Goal: Task Accomplishment & Management: Complete application form

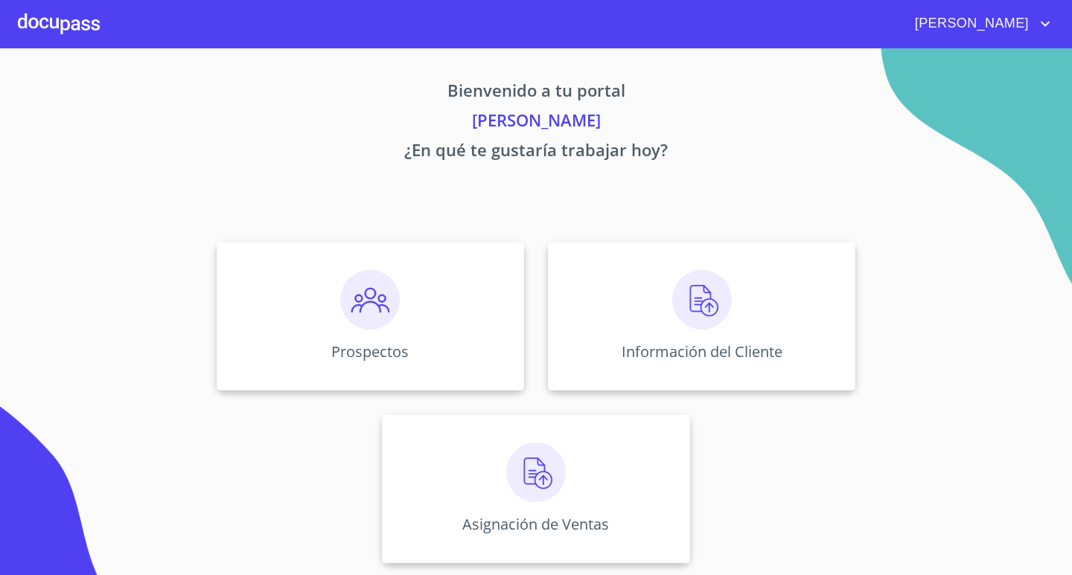
click at [83, 39] on div at bounding box center [59, 24] width 82 height 48
click at [75, 22] on div at bounding box center [59, 24] width 82 height 48
click at [25, 16] on div at bounding box center [59, 24] width 82 height 48
click at [386, 319] on img at bounding box center [370, 300] width 60 height 60
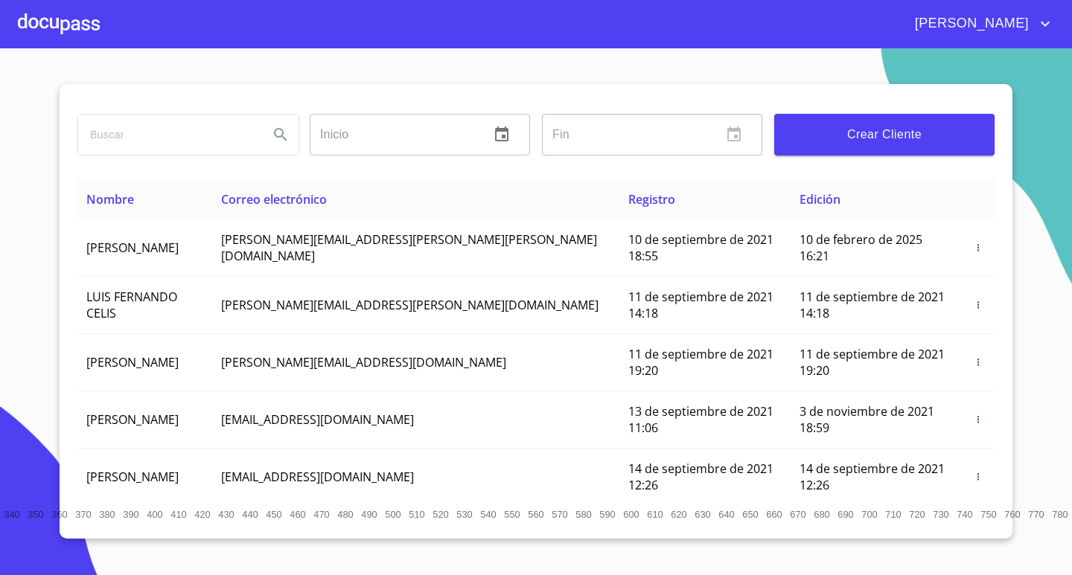
click at [195, 122] on input "search" at bounding box center [167, 135] width 179 height 40
type input "[PERSON_NAME]"
click at [276, 134] on icon "Search" at bounding box center [281, 135] width 18 height 18
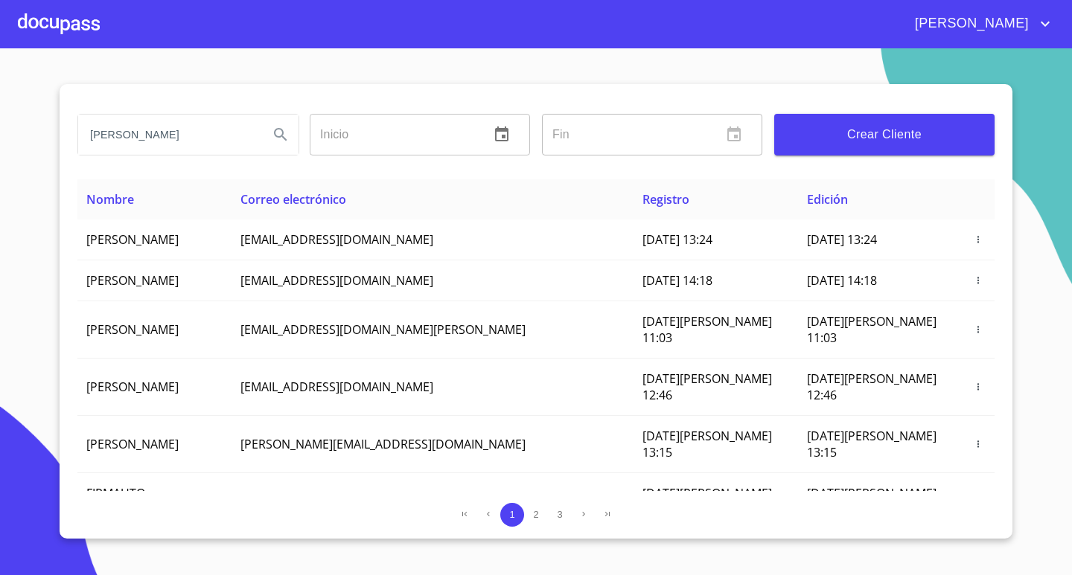
click at [189, 135] on input "[PERSON_NAME]" at bounding box center [167, 135] width 179 height 40
type input "[PERSON_NAME]"
click at [279, 140] on icon "Search" at bounding box center [281, 135] width 18 height 18
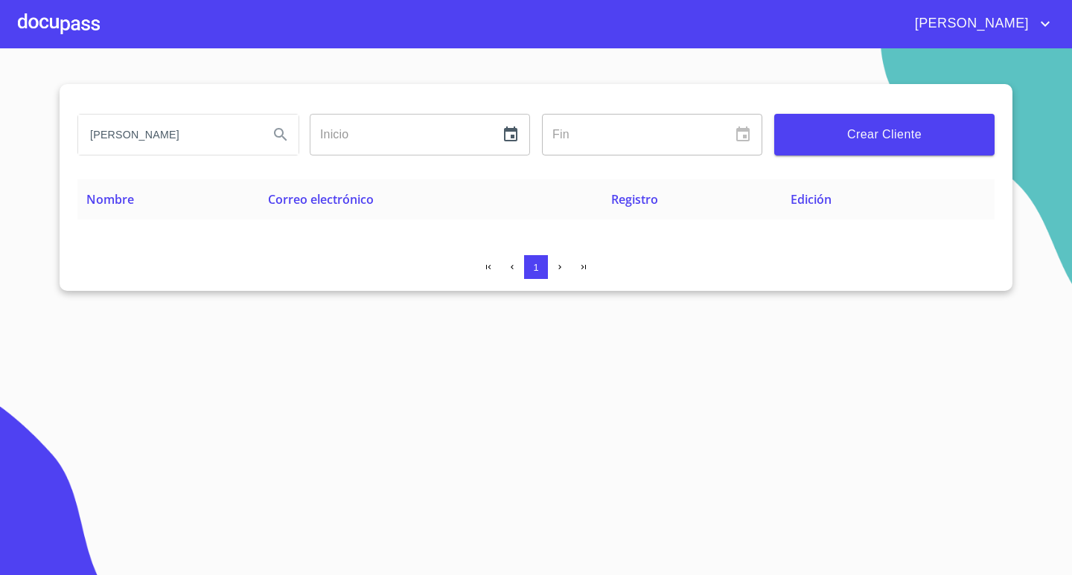
click at [198, 122] on input "[PERSON_NAME]" at bounding box center [167, 135] width 179 height 40
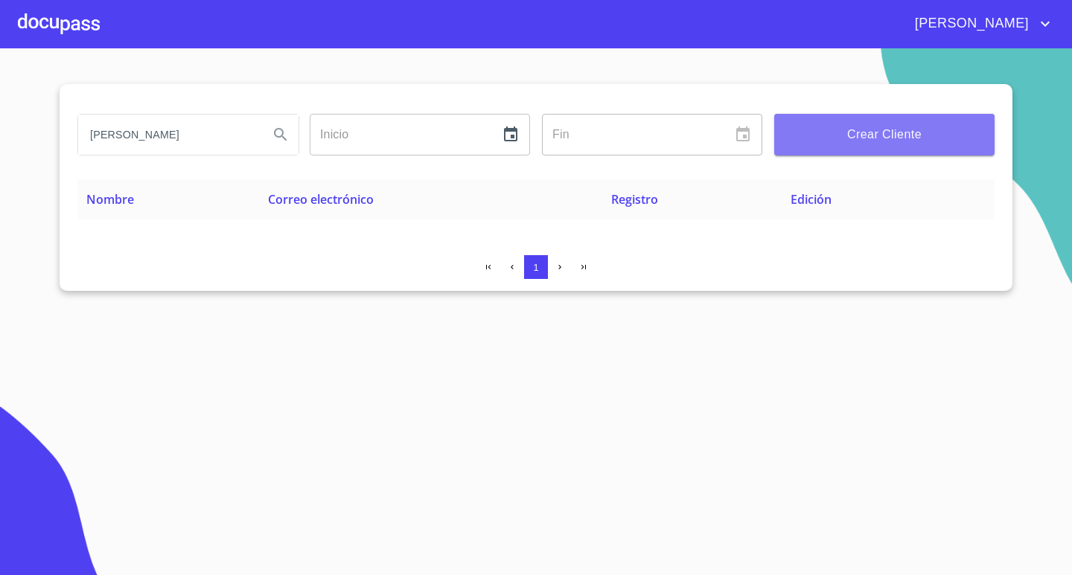
click at [814, 124] on span "Crear Cliente" at bounding box center [884, 134] width 196 height 21
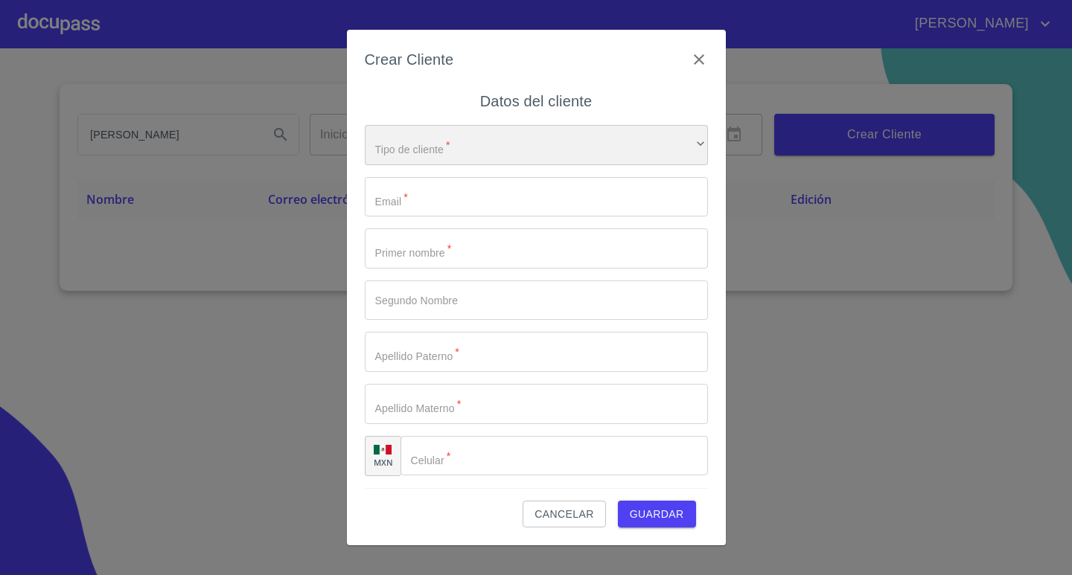
click at [578, 139] on div "​" at bounding box center [536, 145] width 343 height 40
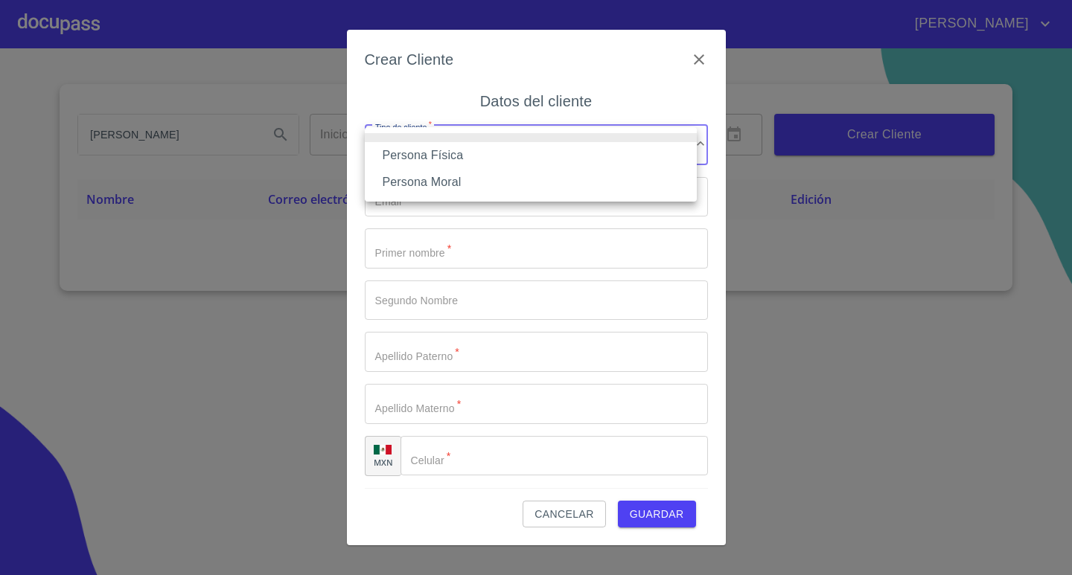
click at [494, 147] on li "Persona Física" at bounding box center [531, 155] width 332 height 27
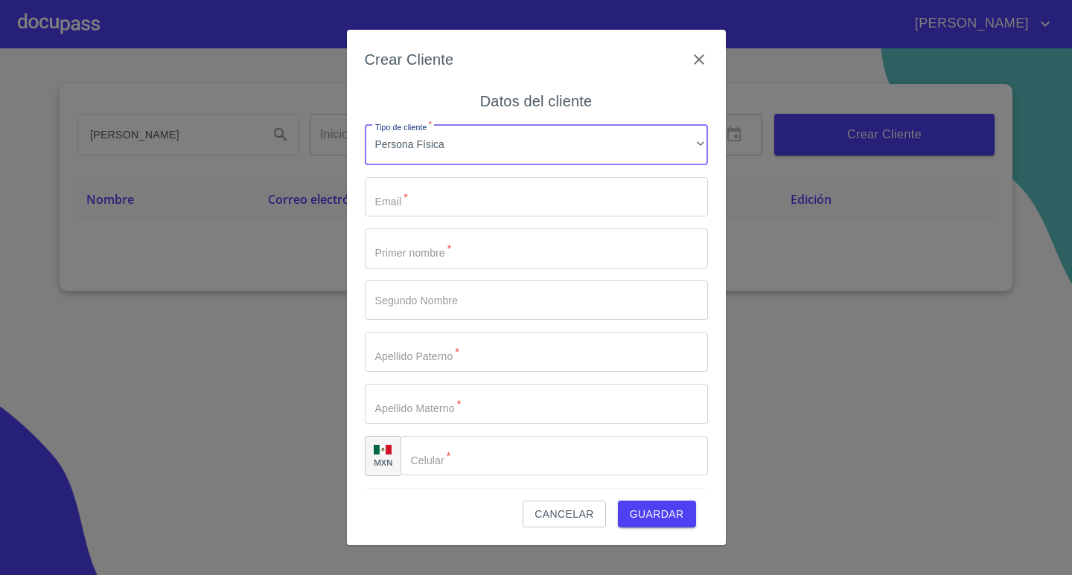
click at [464, 209] on input "Tipo de cliente   *" at bounding box center [536, 197] width 343 height 40
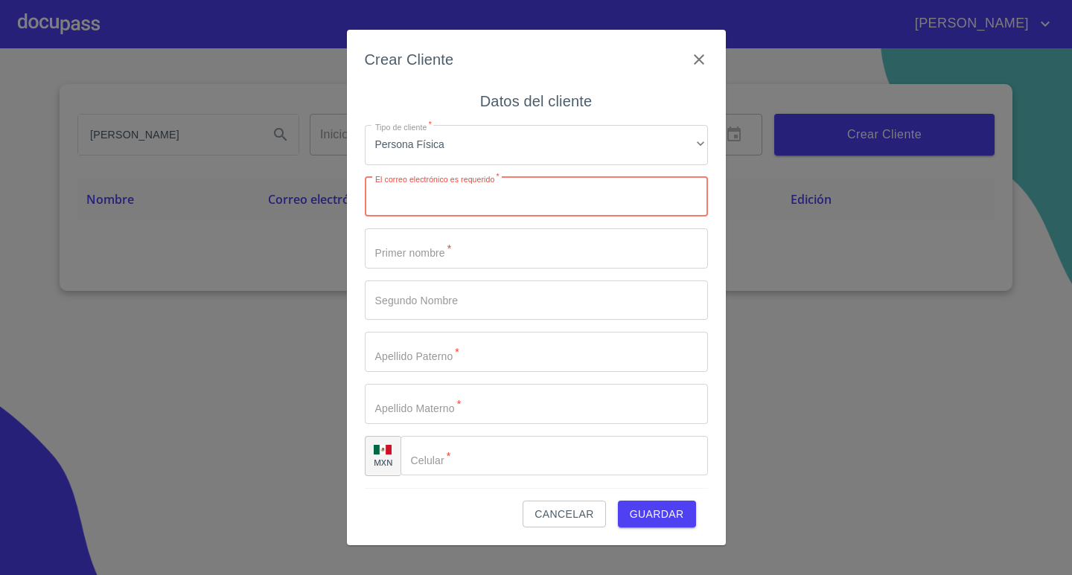
paste input "[EMAIL_ADDRESS][DOMAIN_NAME]"
type input "[EMAIL_ADDRESS][DOMAIN_NAME]"
click at [716, 237] on div "Crear Cliente Datos del cliente Tipo de cliente   * Persona Física ​ El correo …" at bounding box center [536, 288] width 379 height 516
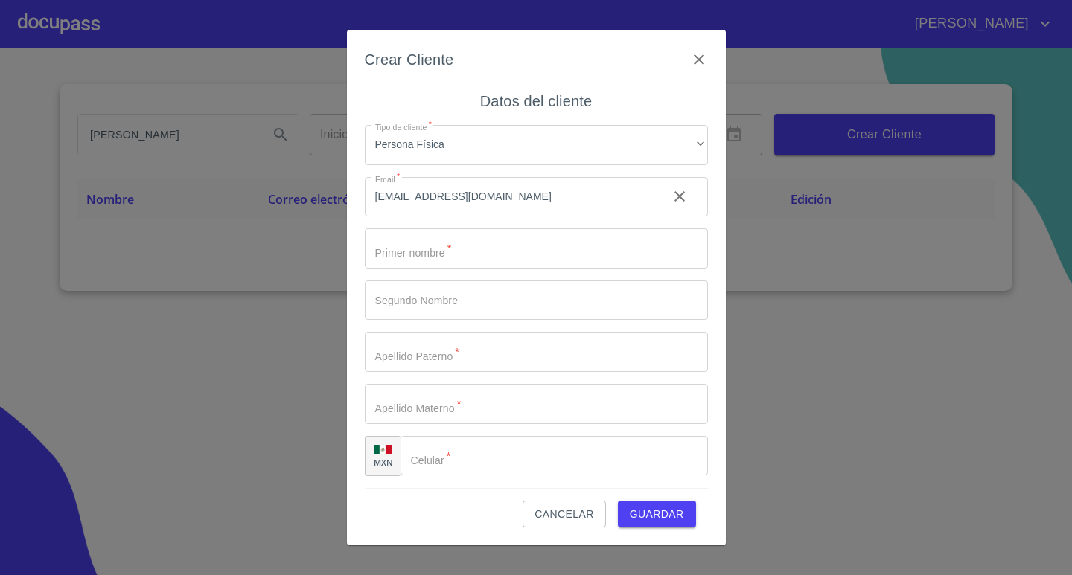
click at [534, 260] on input "Tipo de cliente   *" at bounding box center [536, 248] width 343 height 40
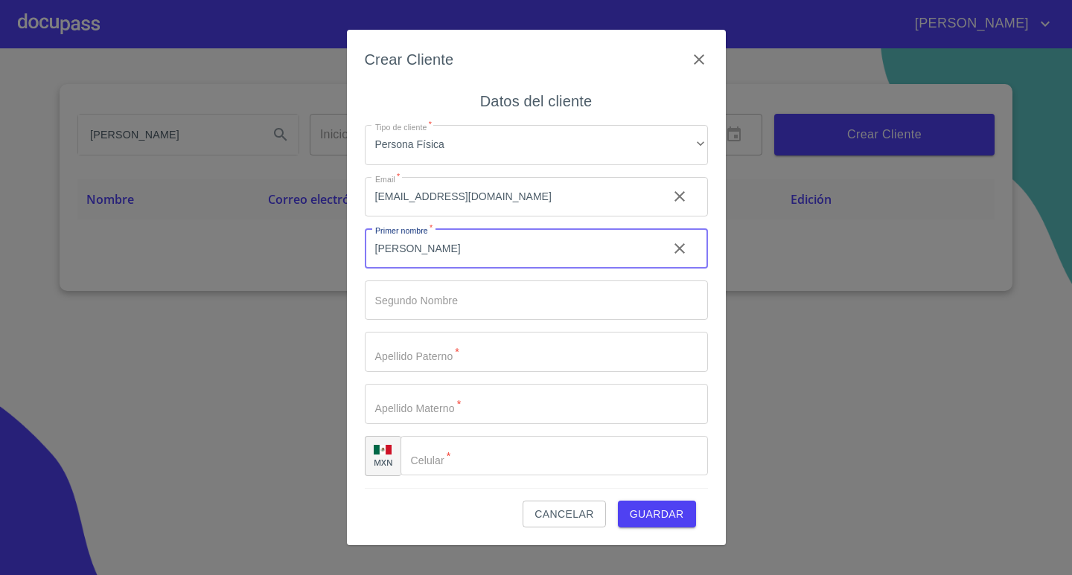
type input "[PERSON_NAME]"
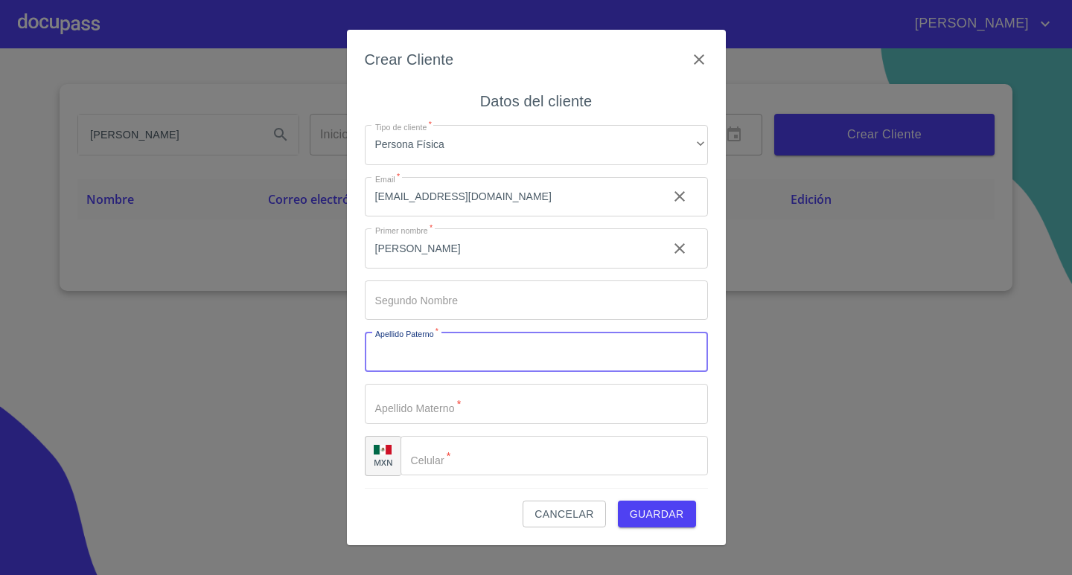
click at [431, 351] on input "Tipo de cliente   *" at bounding box center [536, 352] width 343 height 40
type input "CORTEZ"
click at [454, 424] on div "Tipo de cliente   * Persona Física ​ Email   * [EMAIL_ADDRESS][DOMAIN_NAME] ​ P…" at bounding box center [536, 300] width 343 height 375
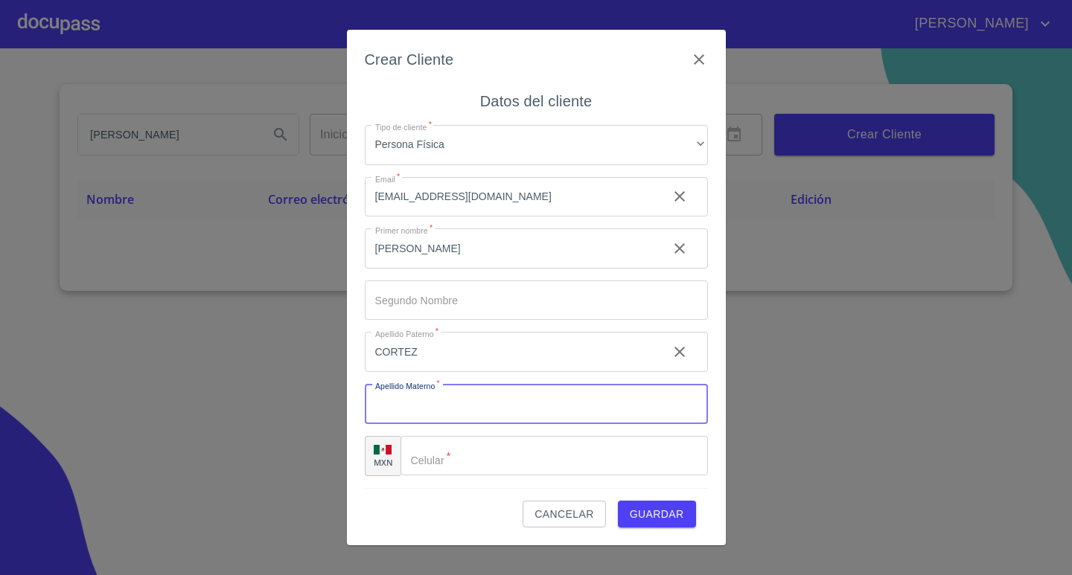
click at [459, 409] on input "Tipo de cliente   *" at bounding box center [536, 404] width 343 height 40
type input "FLORES"
click at [534, 450] on input "Tipo de cliente   *" at bounding box center [553, 456] width 307 height 40
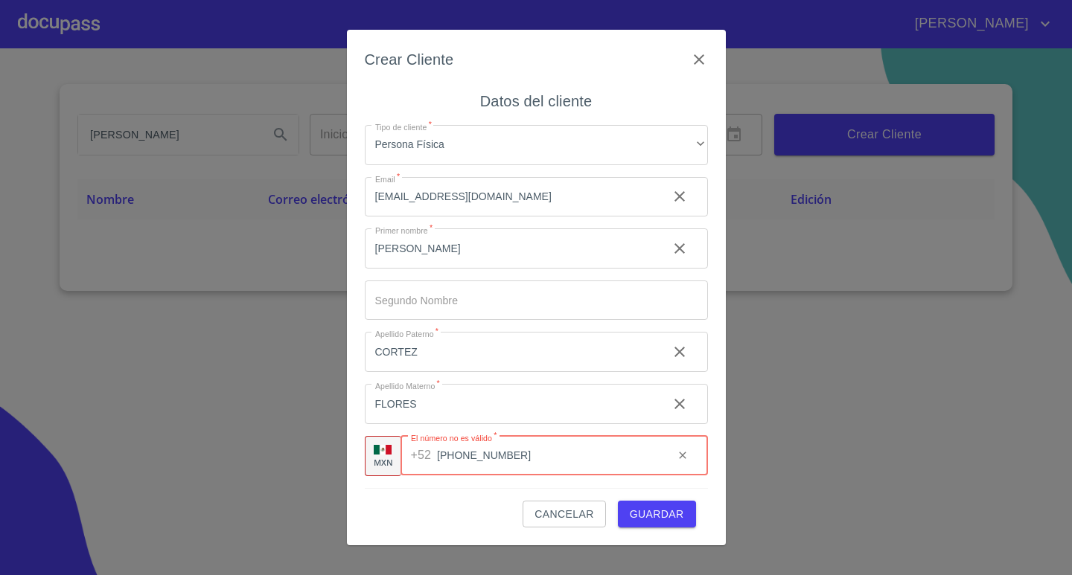
type input "[PHONE_NUMBER]"
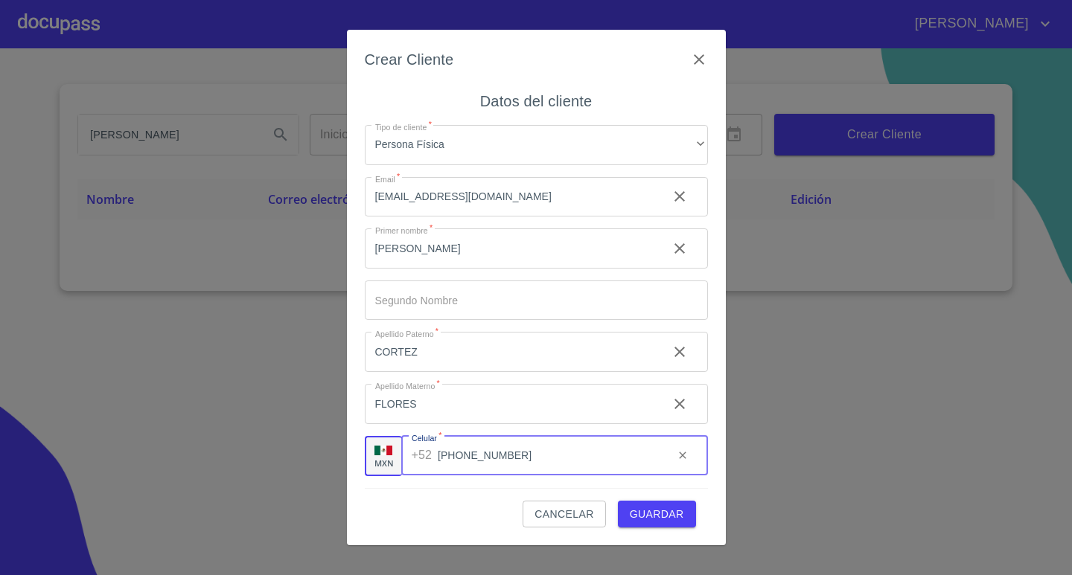
click at [659, 511] on span "Guardar" at bounding box center [657, 514] width 54 height 19
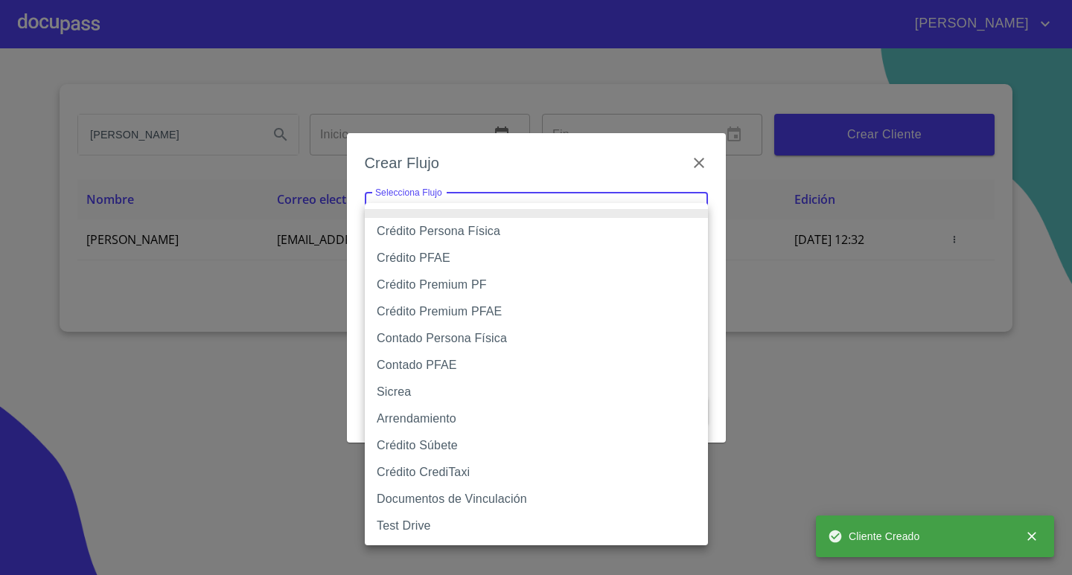
drag, startPoint x: 627, startPoint y: 198, endPoint x: 594, endPoint y: 240, distance: 53.6
click at [622, 199] on body "[PERSON_NAME] Inicio ​ Fin ​ Crear Cliente Nombre Correo electrónico Registro E…" at bounding box center [536, 287] width 1072 height 575
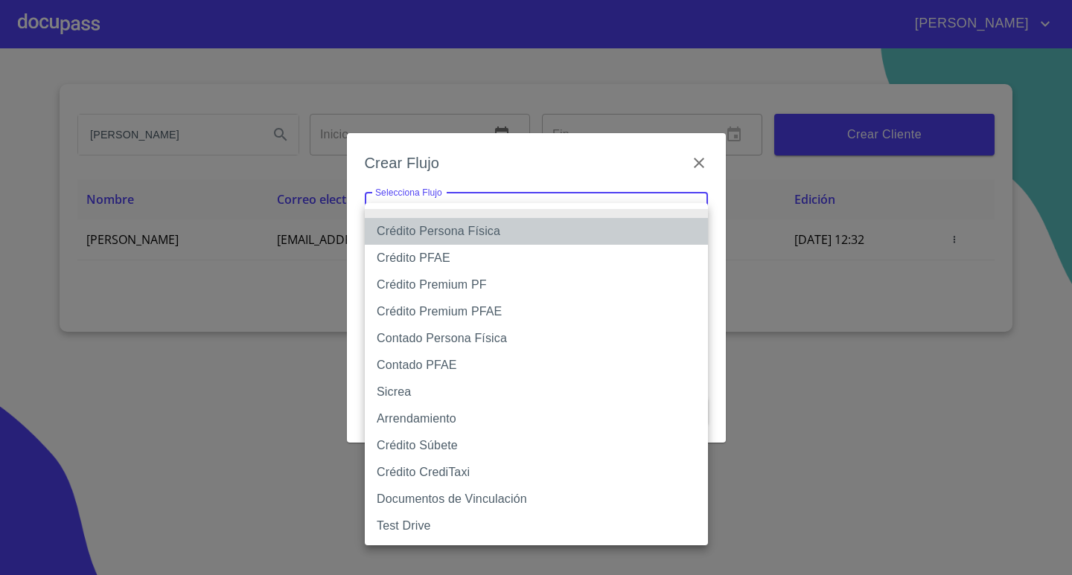
click at [453, 238] on li "Crédito Persona Física" at bounding box center [536, 231] width 343 height 27
type input "6009fb3c7d1714eb8809aa97"
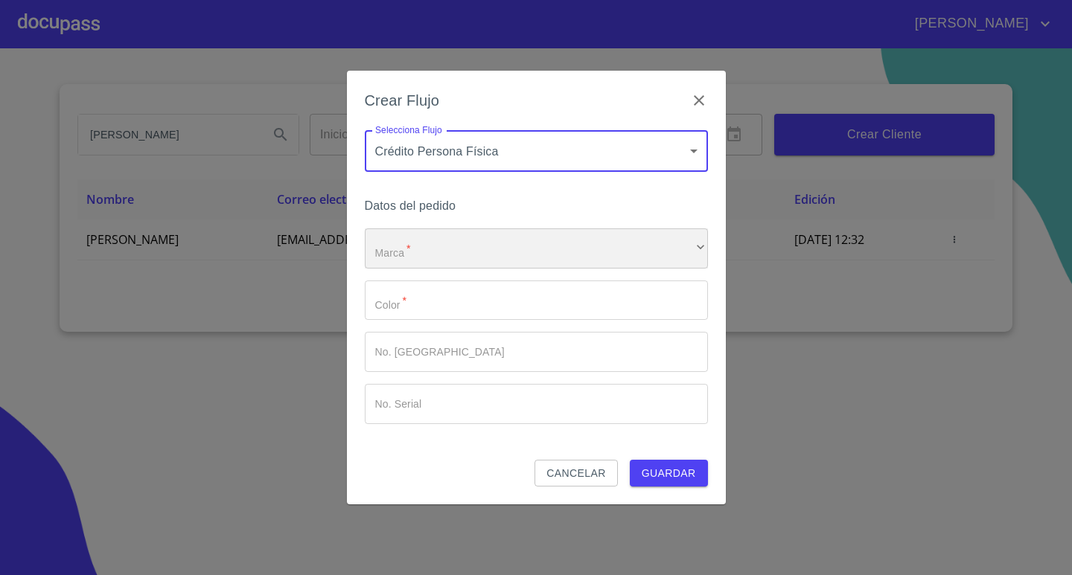
click at [507, 245] on div "​" at bounding box center [536, 248] width 343 height 40
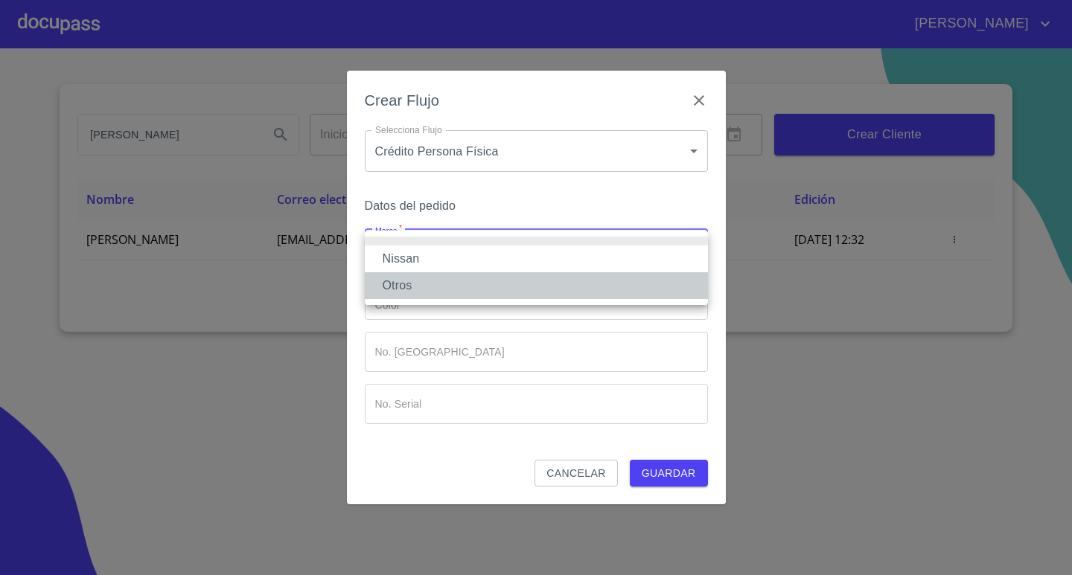
click at [432, 287] on li "Otros" at bounding box center [536, 285] width 343 height 27
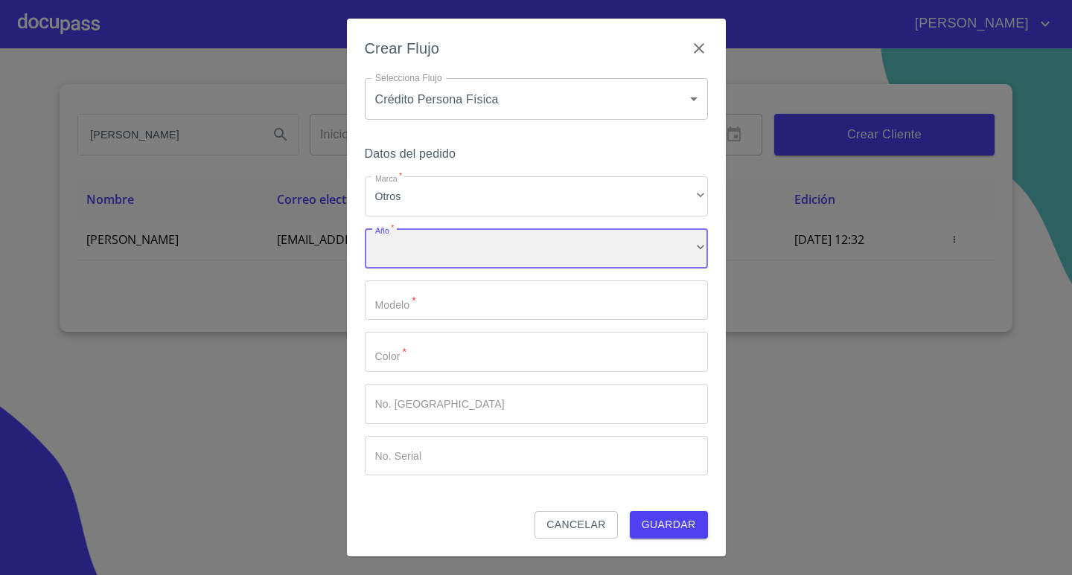
click at [446, 256] on div "​" at bounding box center [536, 248] width 343 height 40
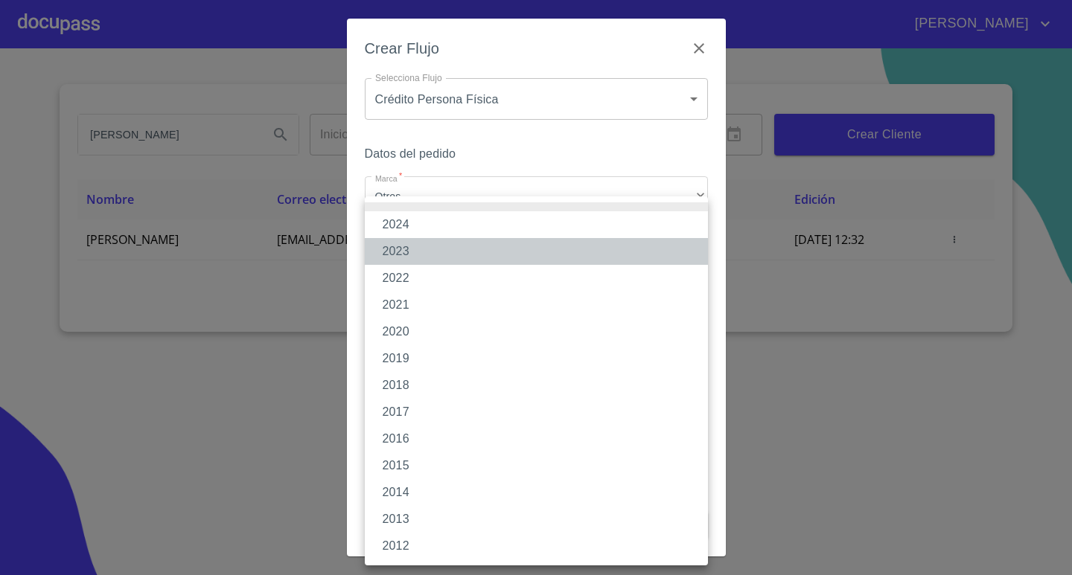
click at [413, 251] on li "2023" at bounding box center [536, 251] width 343 height 27
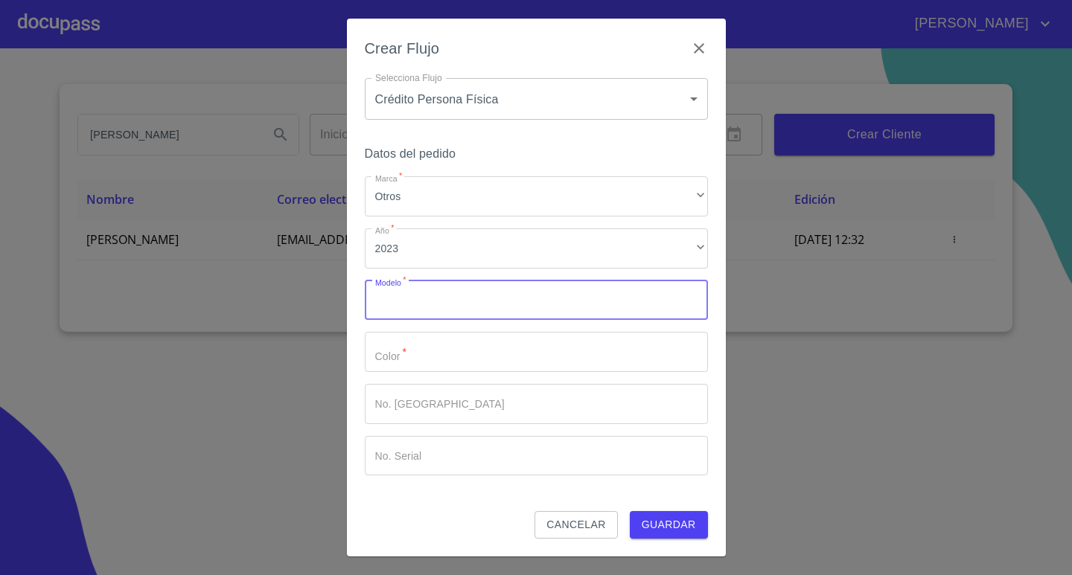
click at [422, 291] on input "Marca   *" at bounding box center [536, 301] width 343 height 40
type input "AVANZA"
click at [400, 351] on input "Marca   *" at bounding box center [536, 352] width 343 height 40
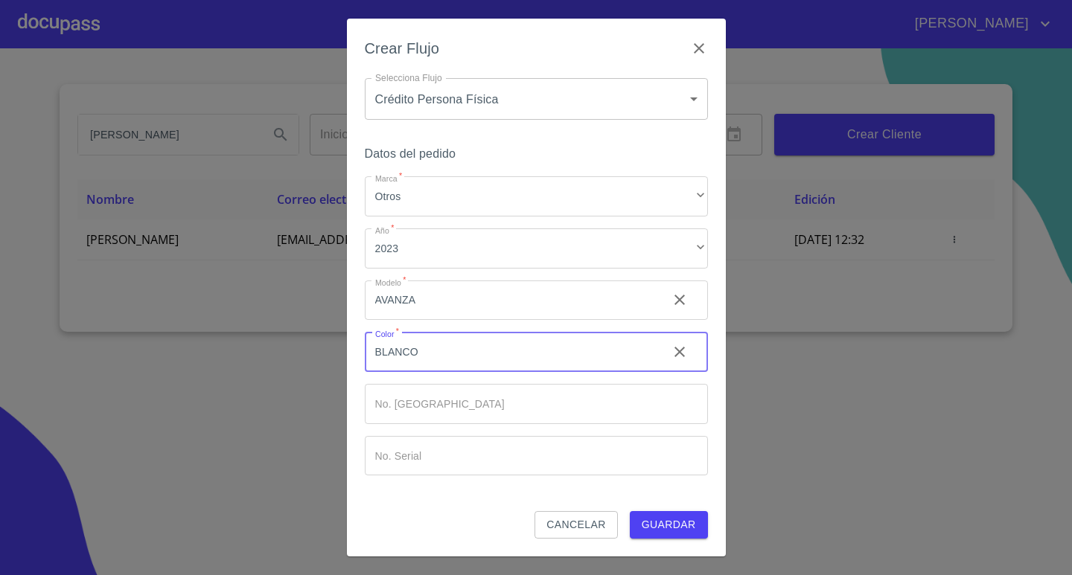
type input "BLANCO"
click at [710, 345] on div "Crear Flujo Selecciona Flujo Crédito Persona Física 6009fb3c7d1714eb8809aa97 Se…" at bounding box center [536, 287] width 379 height 537
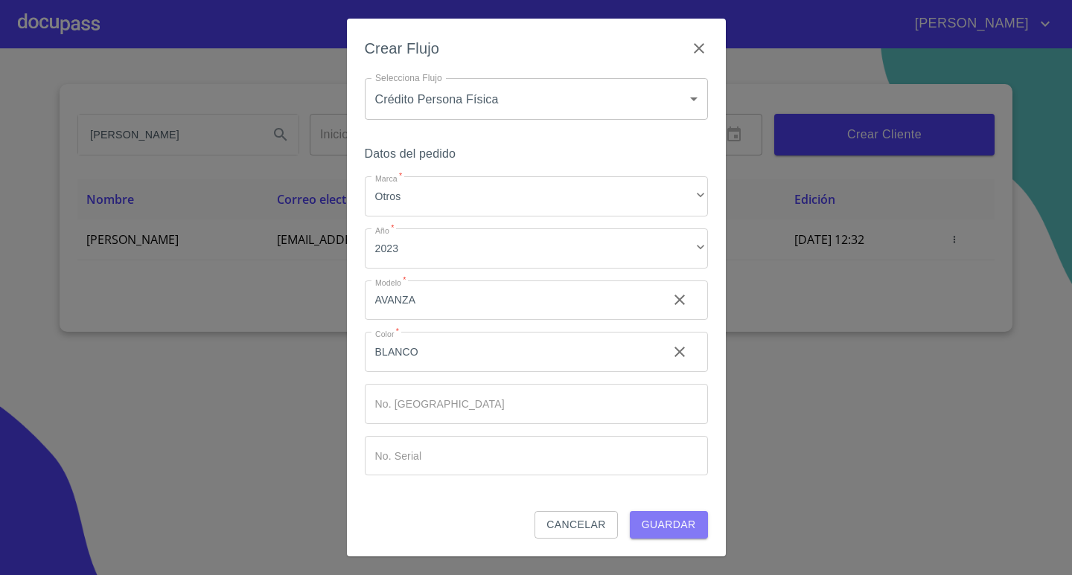
click at [677, 528] on span "Guardar" at bounding box center [669, 525] width 54 height 19
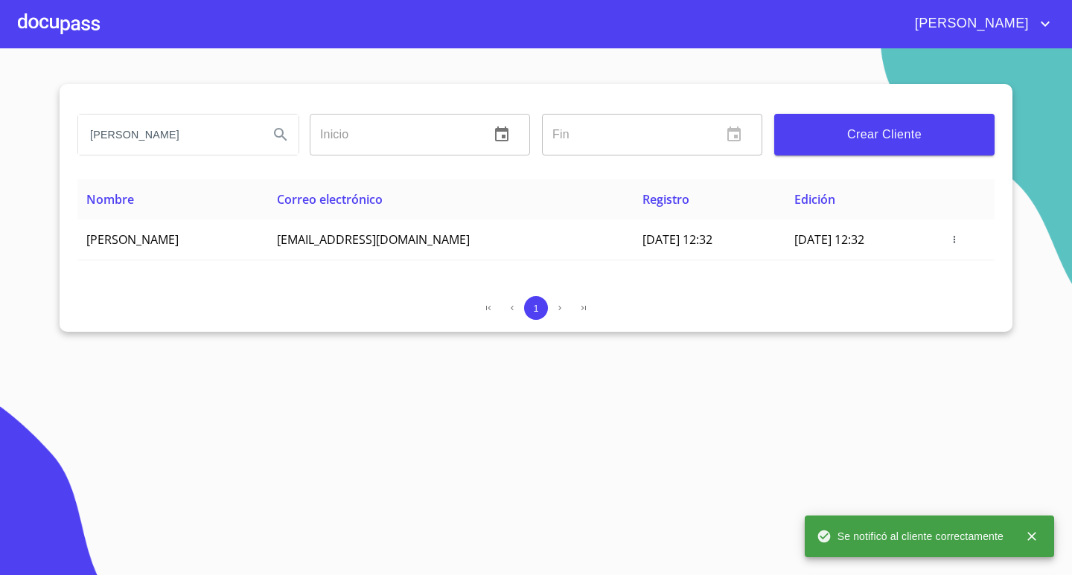
click at [74, 30] on div at bounding box center [59, 24] width 82 height 48
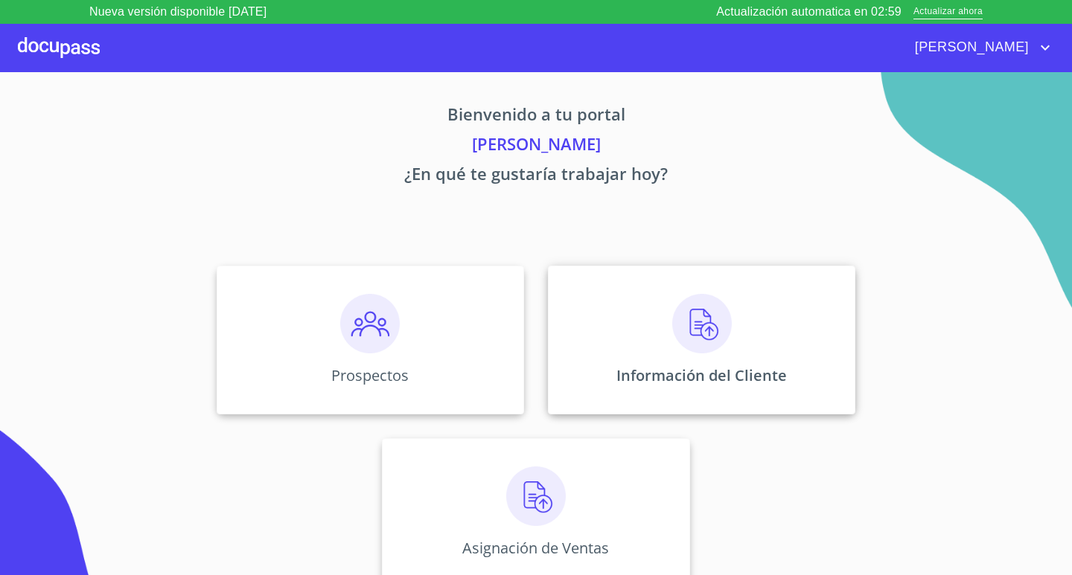
click at [692, 330] on img at bounding box center [702, 324] width 60 height 60
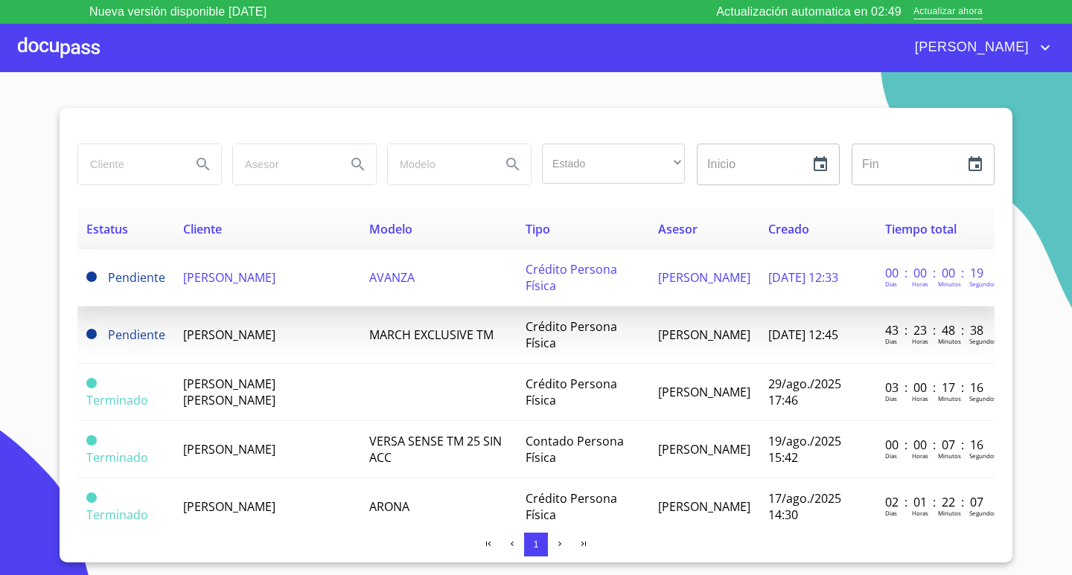
click at [275, 281] on span "[PERSON_NAME]" at bounding box center [229, 277] width 92 height 16
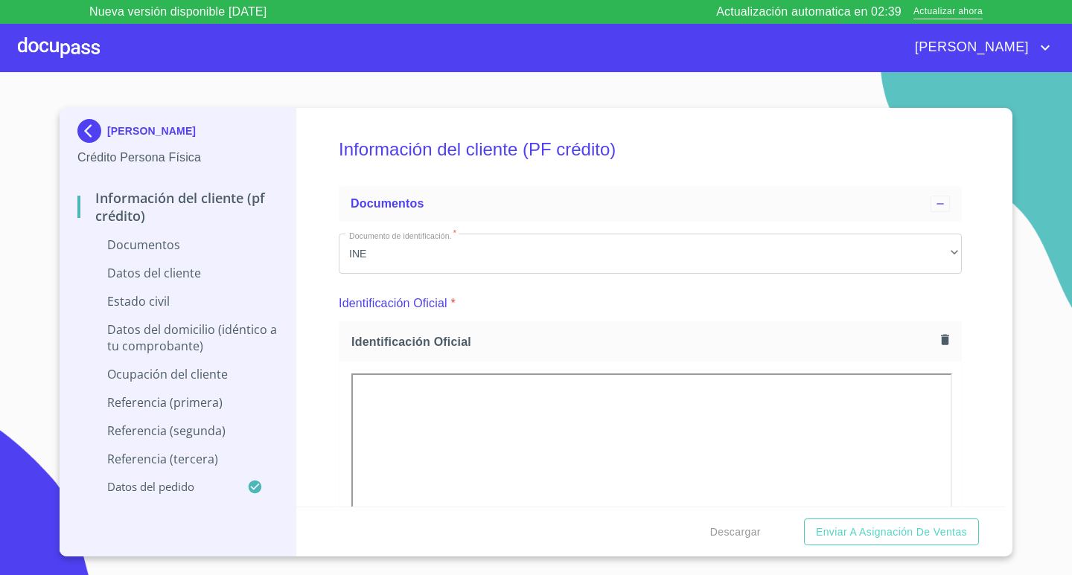
click at [1055, 205] on section "[PERSON_NAME] Crédito Persona Física Información del cliente (PF crédito) Docum…" at bounding box center [536, 335] width 1072 height 527
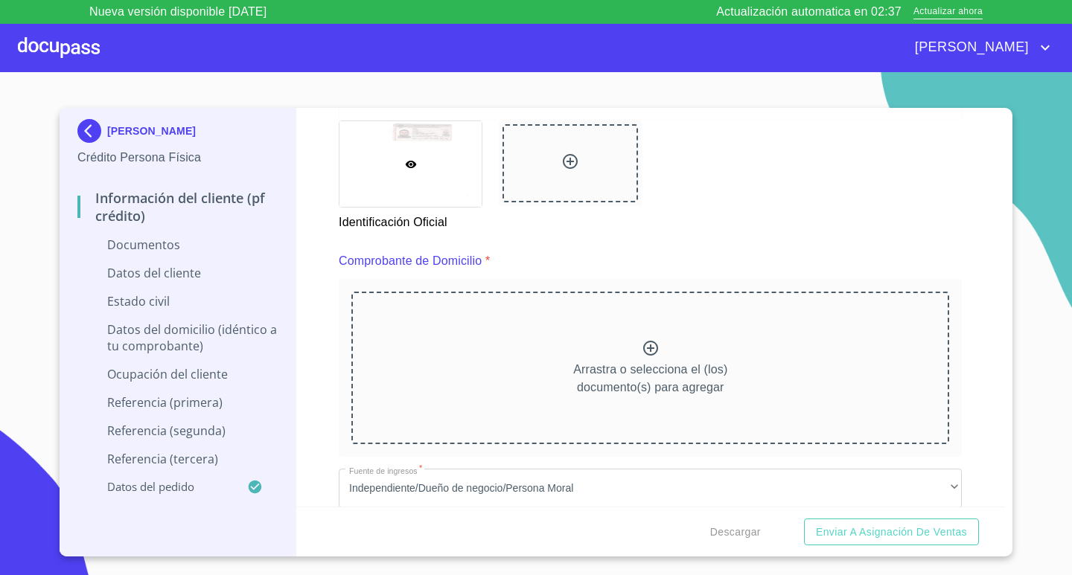
scroll to position [744, 0]
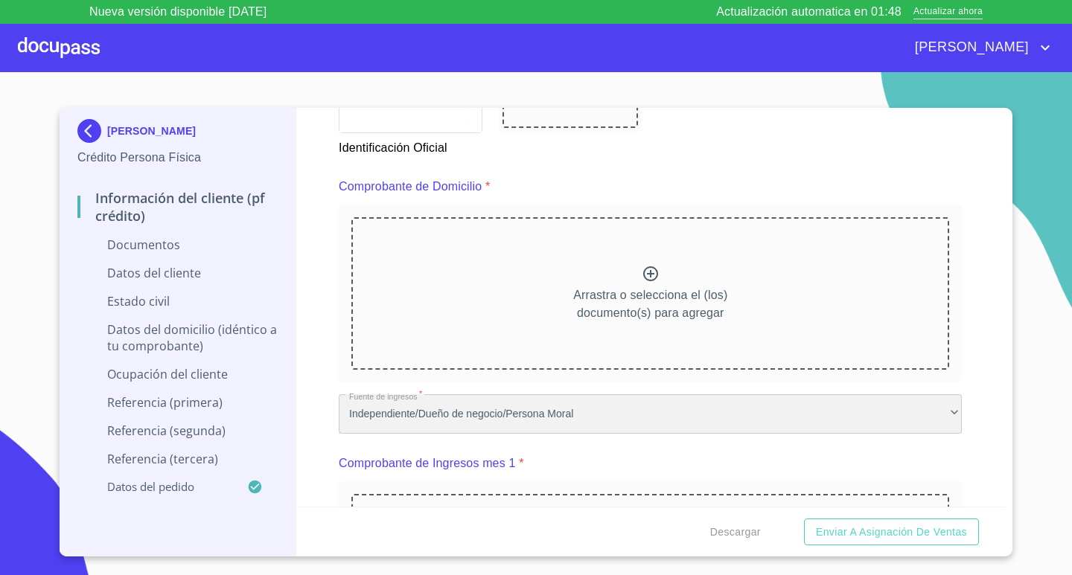
click at [549, 412] on div "Independiente/Dueño de negocio/Persona Moral" at bounding box center [650, 414] width 623 height 40
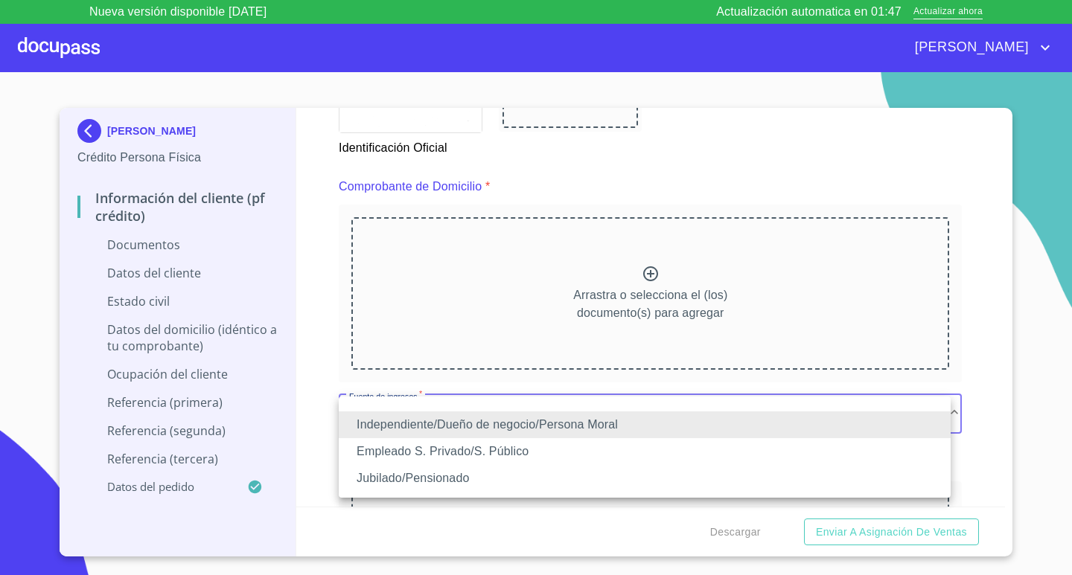
click at [499, 424] on li "Independiente/Dueño de negocio/Persona Moral" at bounding box center [645, 425] width 612 height 27
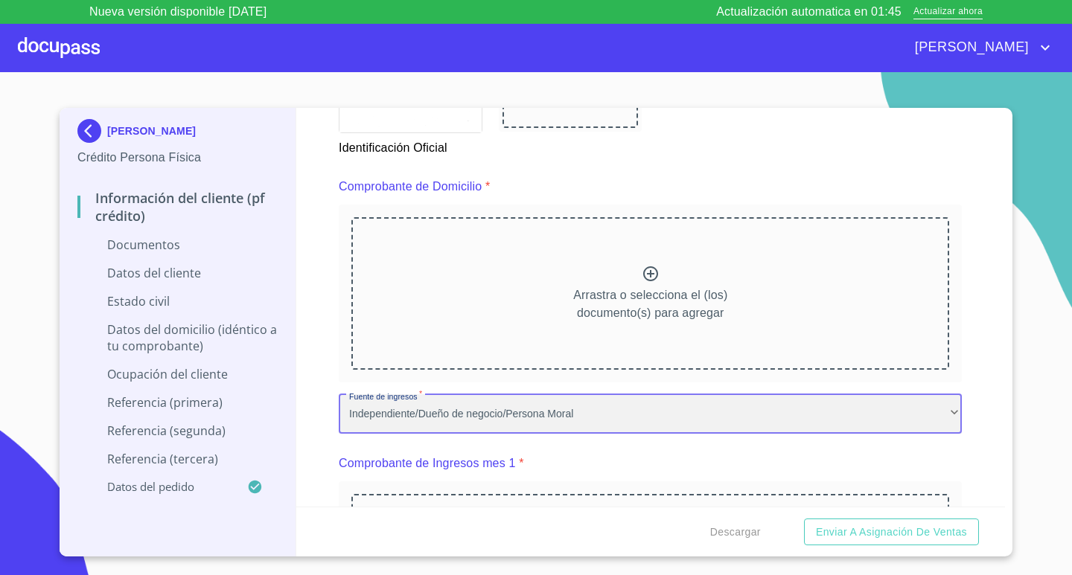
click at [574, 414] on div "Independiente/Dueño de negocio/Persona Moral" at bounding box center [650, 414] width 623 height 40
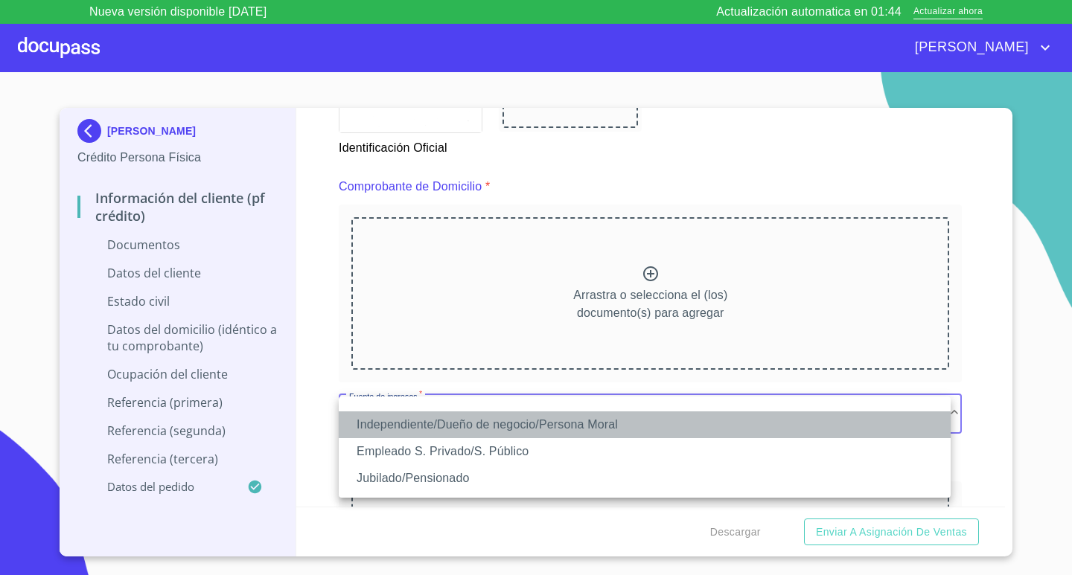
click at [574, 414] on li "Independiente/Dueño de negocio/Persona Moral" at bounding box center [645, 425] width 612 height 27
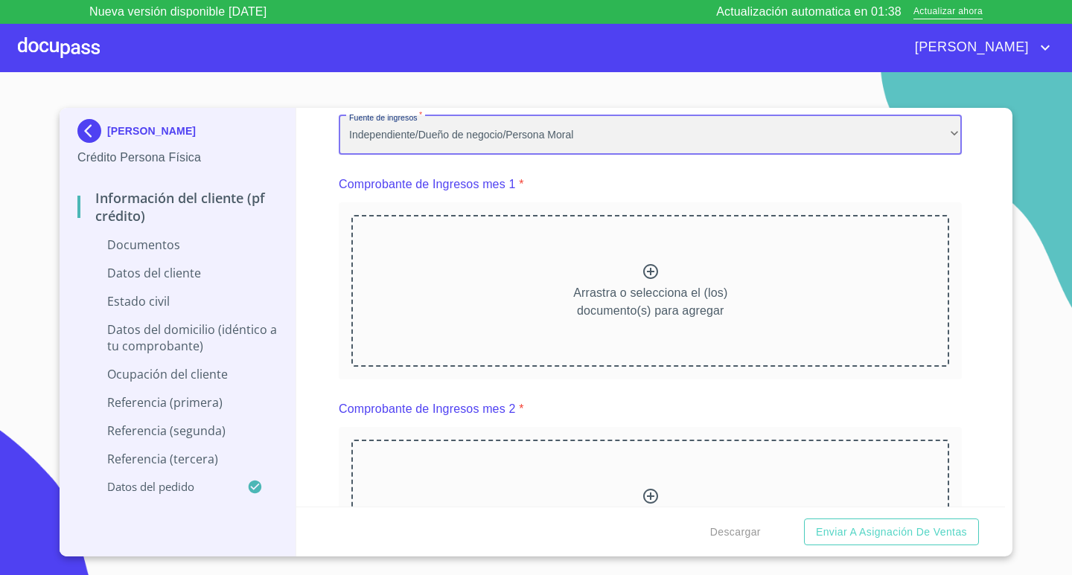
scroll to position [1042, 0]
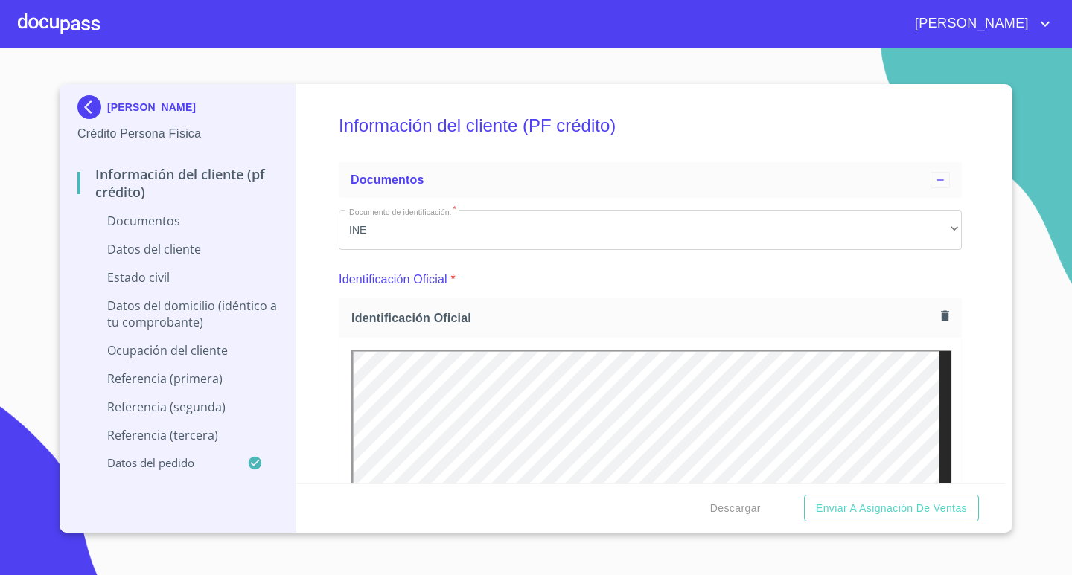
click at [1005, 87] on div "[PERSON_NAME] Crédito Persona Física Información del cliente (PF crédito) Docum…" at bounding box center [536, 308] width 953 height 449
